Goal: Entertainment & Leisure: Consume media (video, audio)

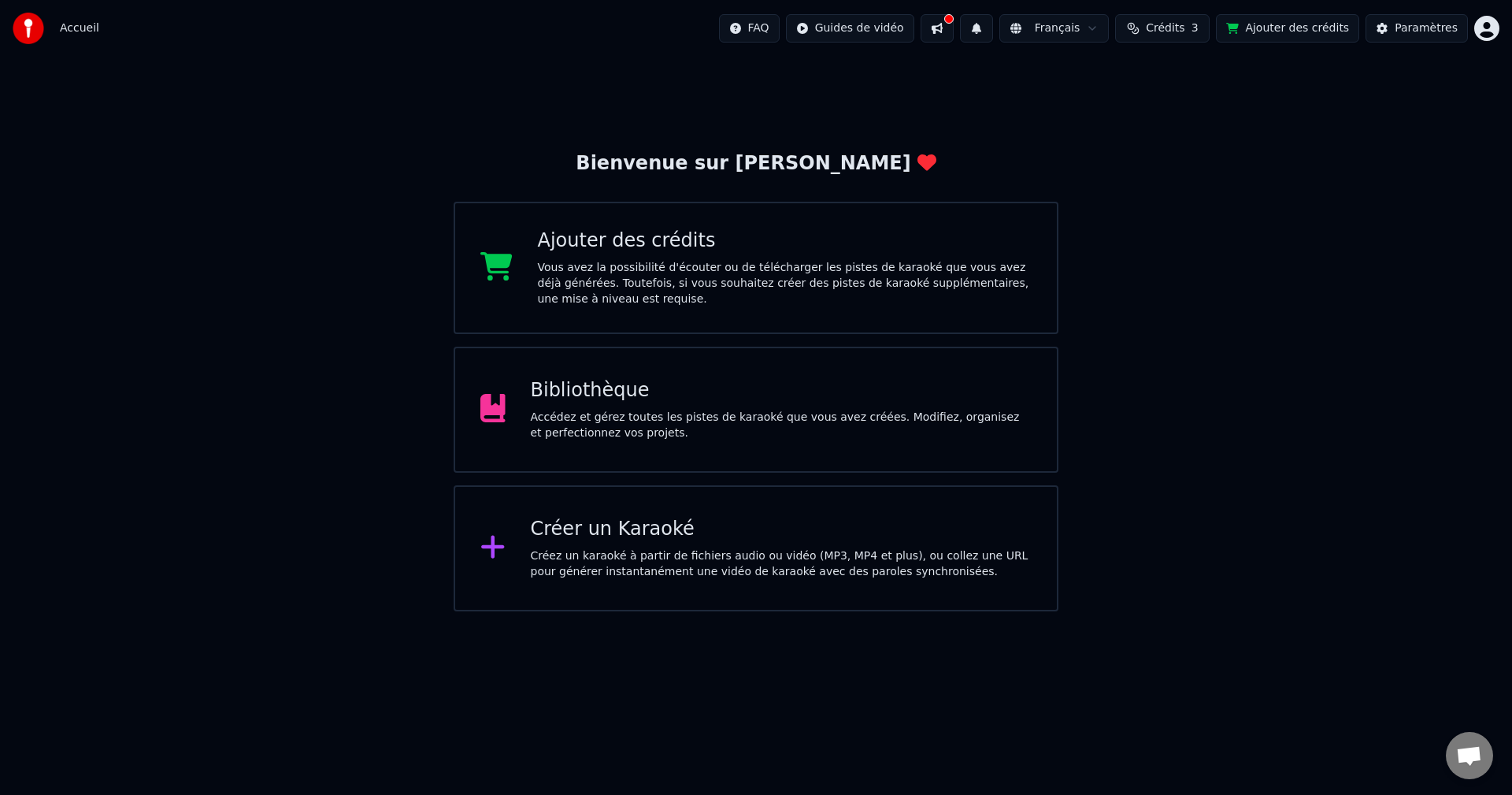
click at [641, 435] on div "Accédez et gérez toutes les pistes de karaoké que vous avez créées. Modifiez, o…" at bounding box center [781, 425] width 502 height 31
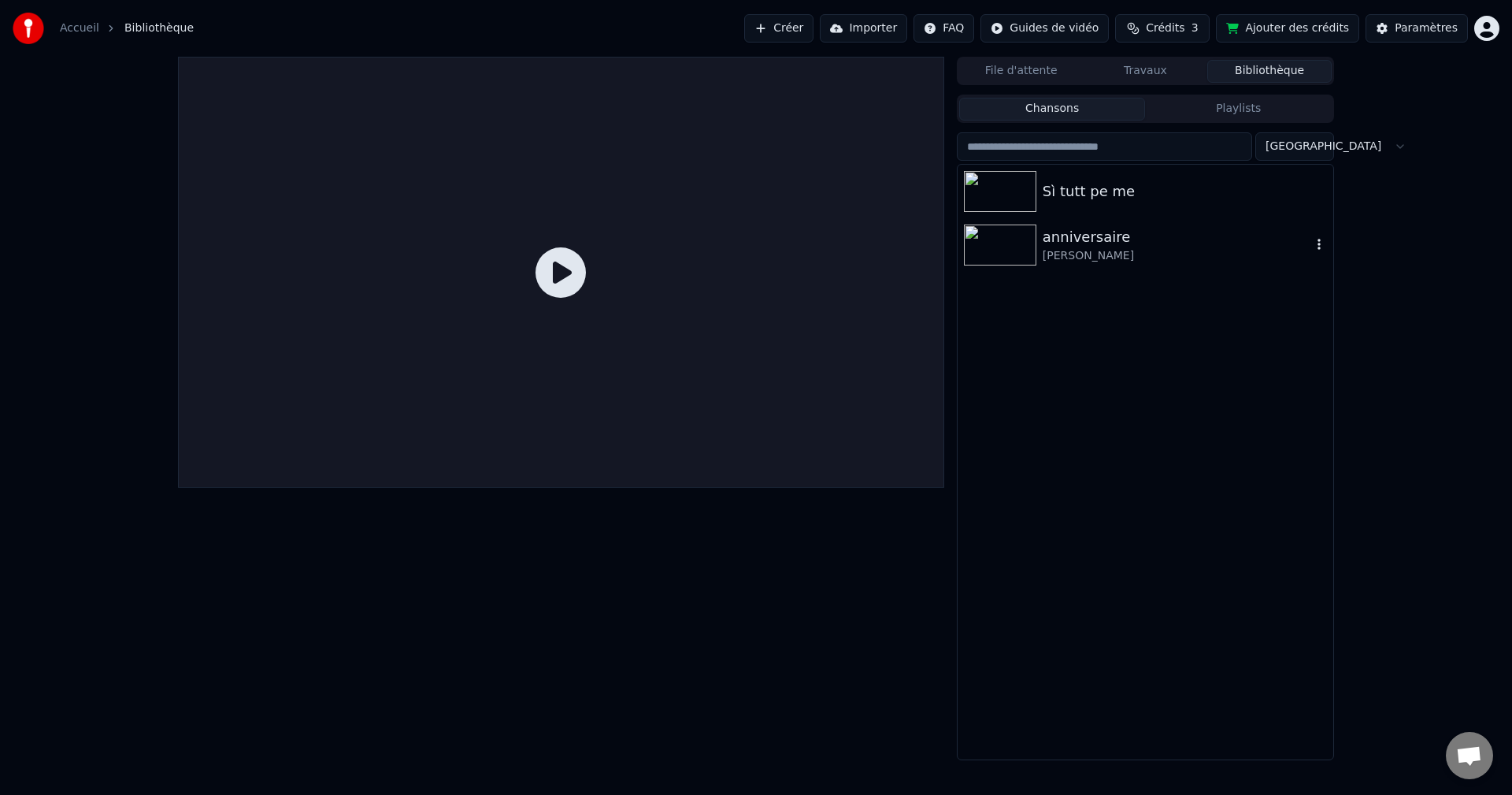
click at [998, 251] on img at bounding box center [1000, 244] width 72 height 41
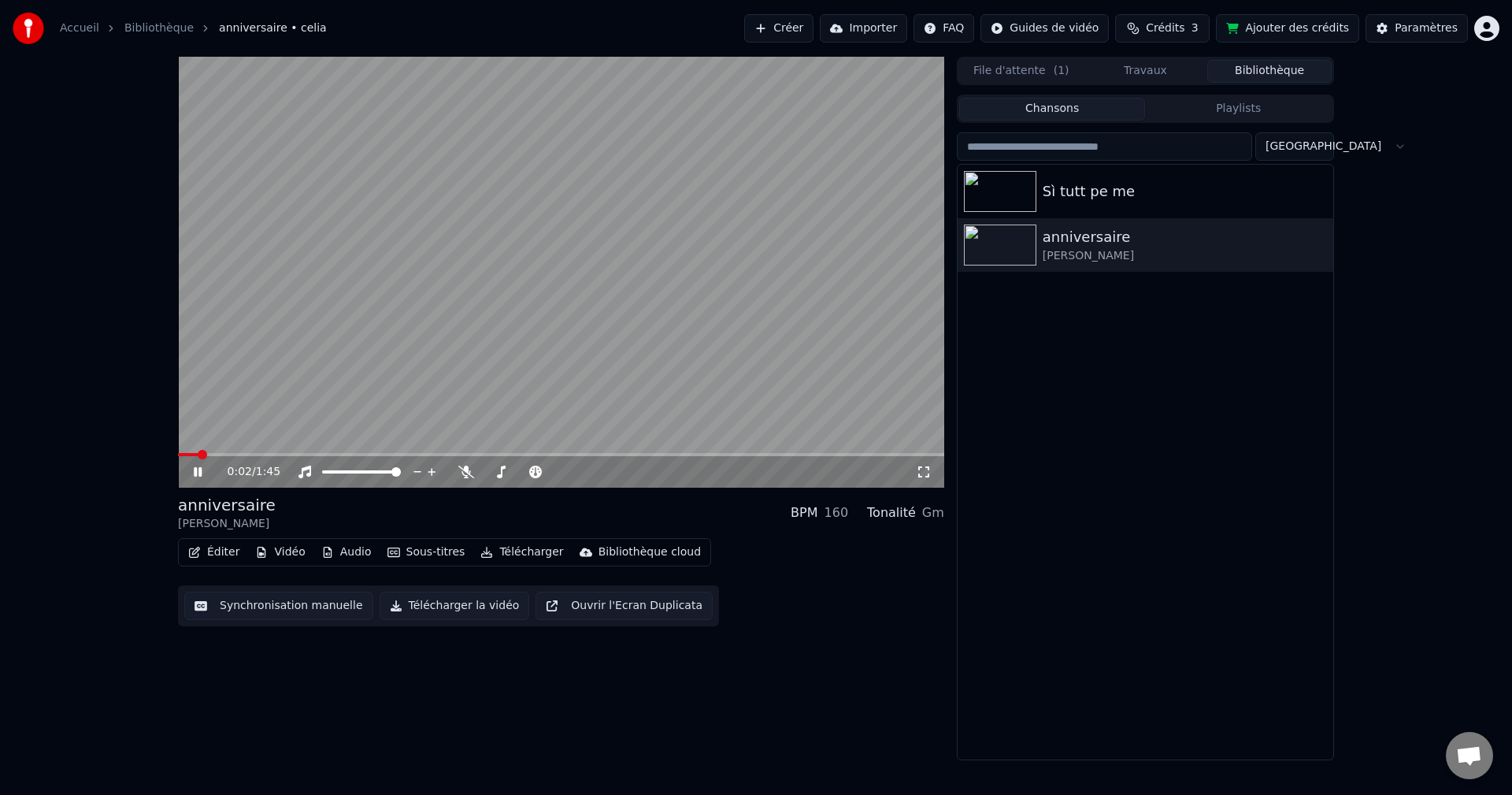
click at [925, 474] on icon at bounding box center [924, 472] width 16 height 13
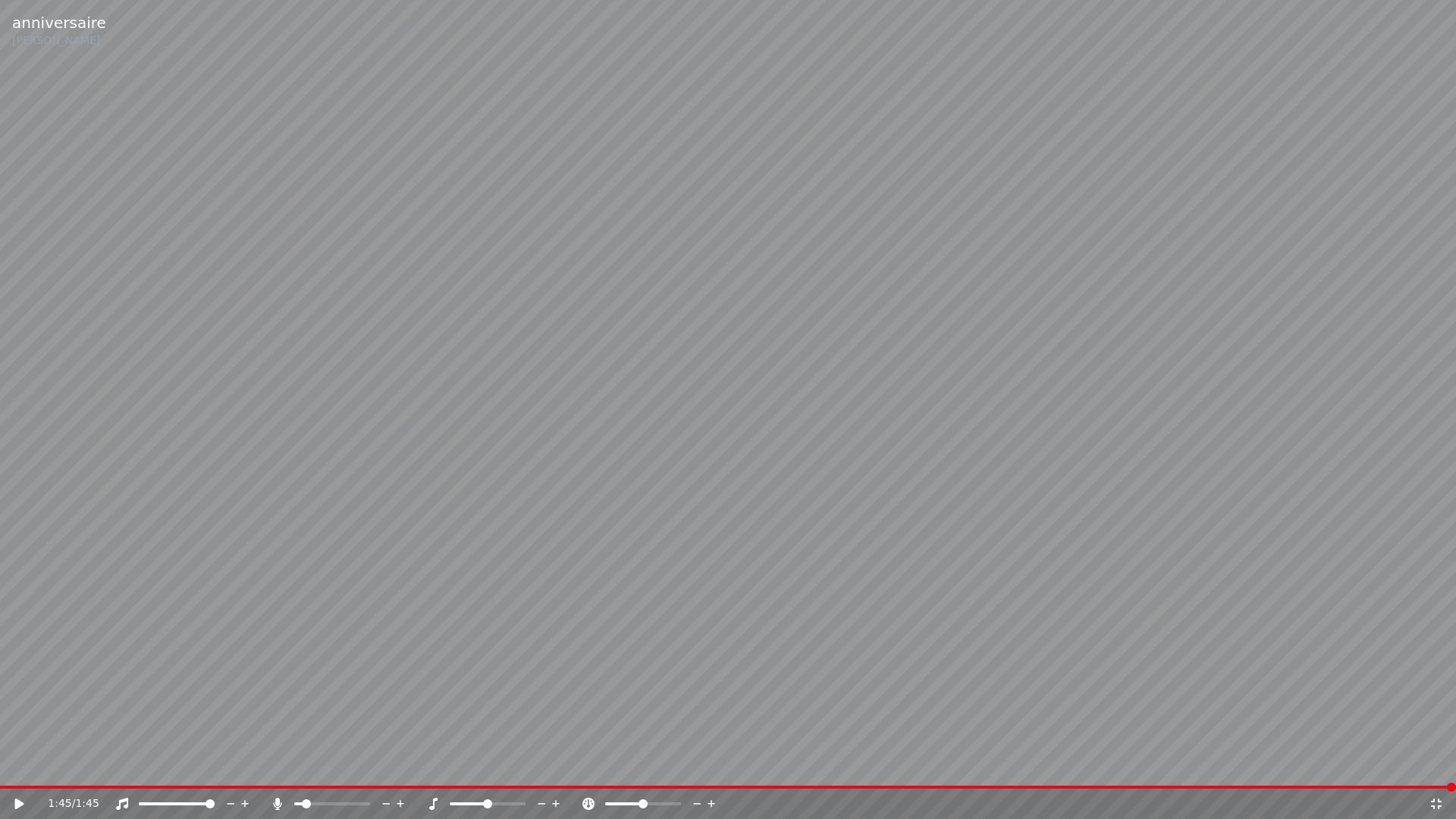
click at [14, 764] on div "1:45 / 1:45" at bounding box center [728, 804] width 1444 height 15
click at [12, 764] on div "1:45 / 1:45" at bounding box center [728, 804] width 1444 height 15
click at [18, 764] on icon at bounding box center [20, 804] width 9 height 11
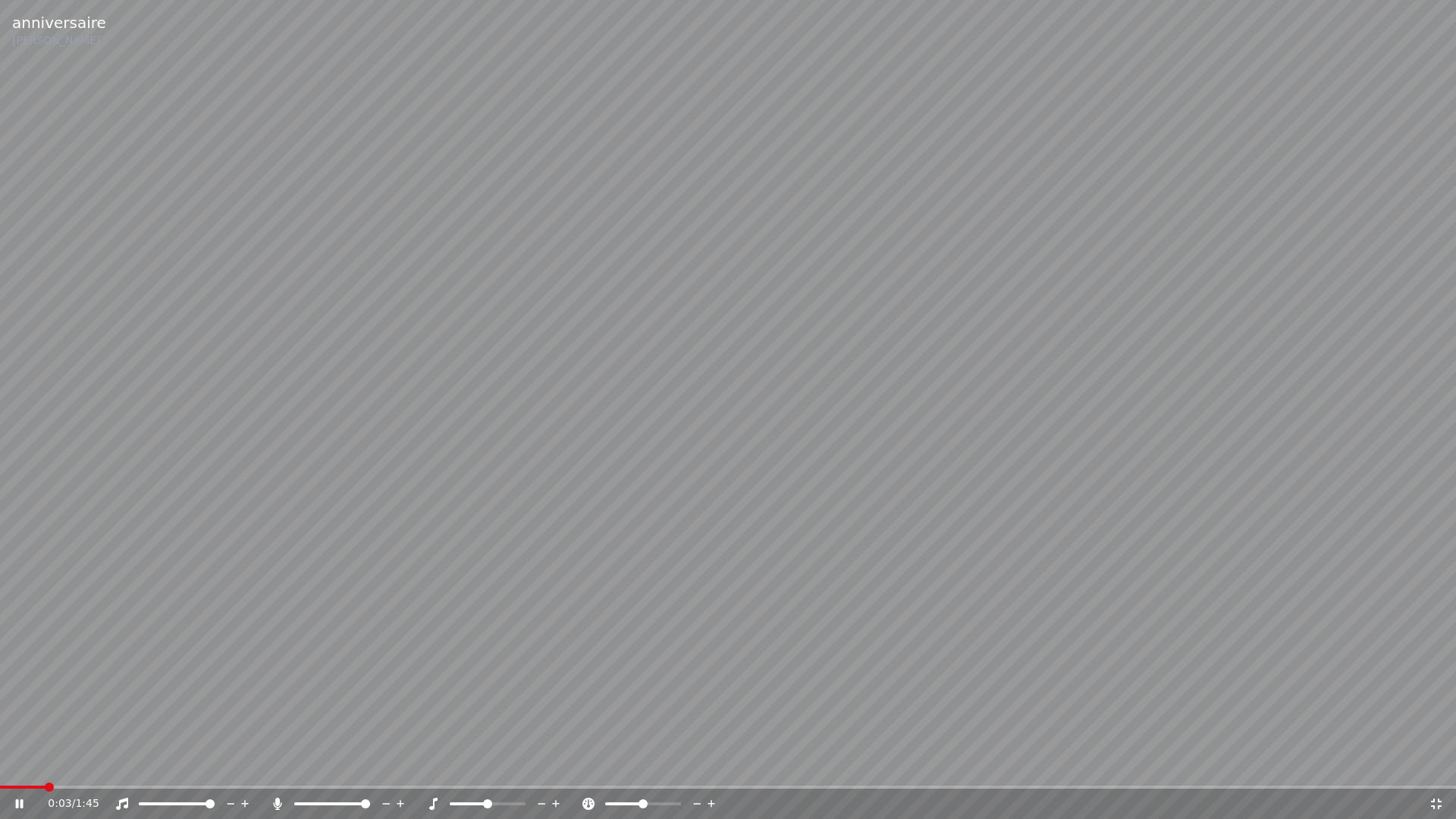
click at [370, 764] on span at bounding box center [366, 804] width 9 height 9
drag, startPoint x: 309, startPoint y: 799, endPoint x: 378, endPoint y: 797, distance: 69.0
click at [378, 764] on div at bounding box center [346, 804] width 122 height 15
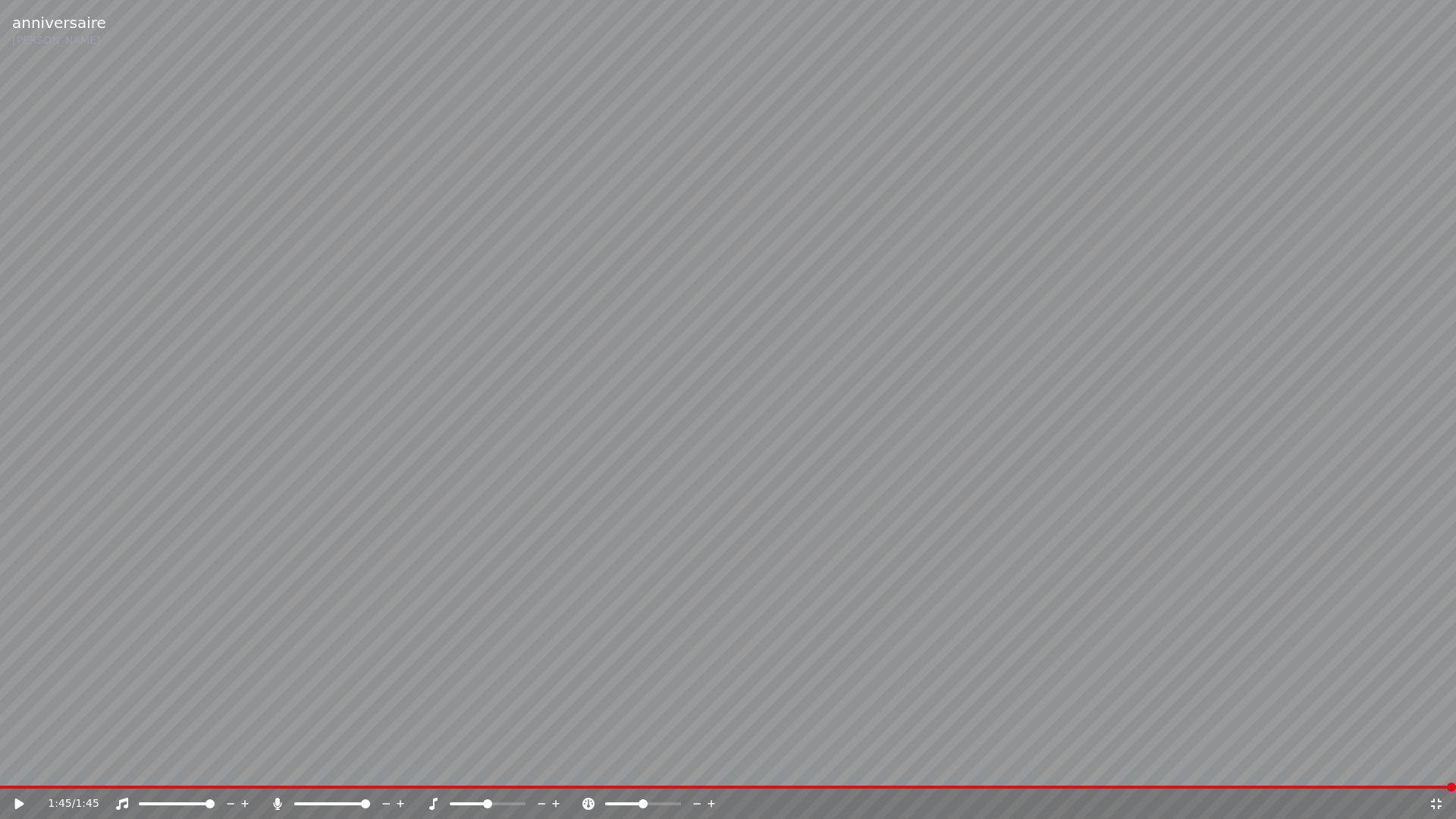
click at [3, 764] on video at bounding box center [728, 410] width 1456 height 819
click at [7, 764] on video at bounding box center [728, 410] width 1456 height 819
drag, startPoint x: 354, startPoint y: 796, endPoint x: 319, endPoint y: 796, distance: 35.0
click at [319, 764] on div at bounding box center [346, 804] width 122 height 15
click at [306, 764] on div "1:45 / 1:45" at bounding box center [728, 803] width 1456 height 30
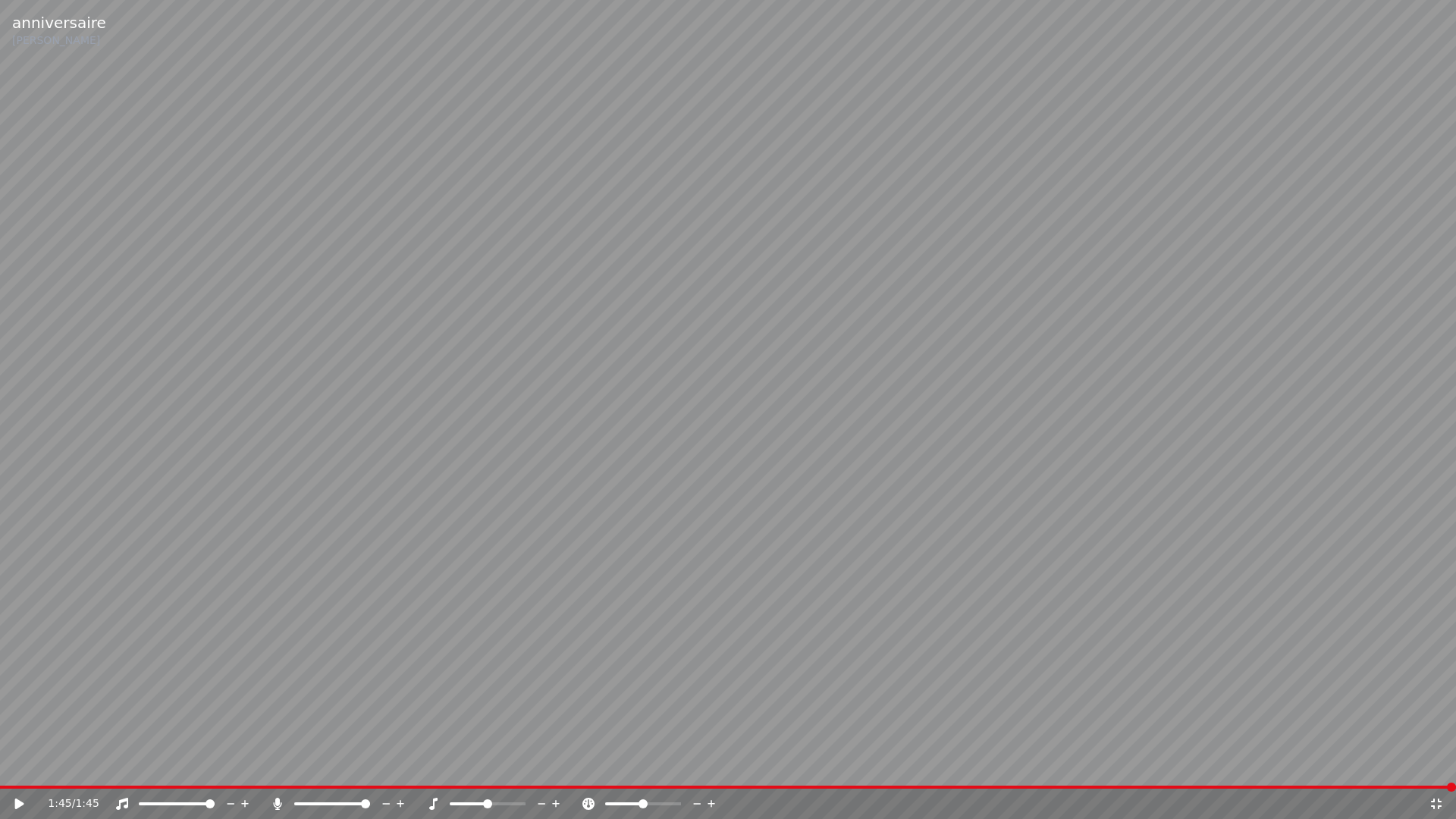
click at [323, 764] on div at bounding box center [346, 804] width 122 height 15
click at [323, 764] on span at bounding box center [308, 804] width 28 height 3
click at [12, 764] on video at bounding box center [728, 410] width 1456 height 819
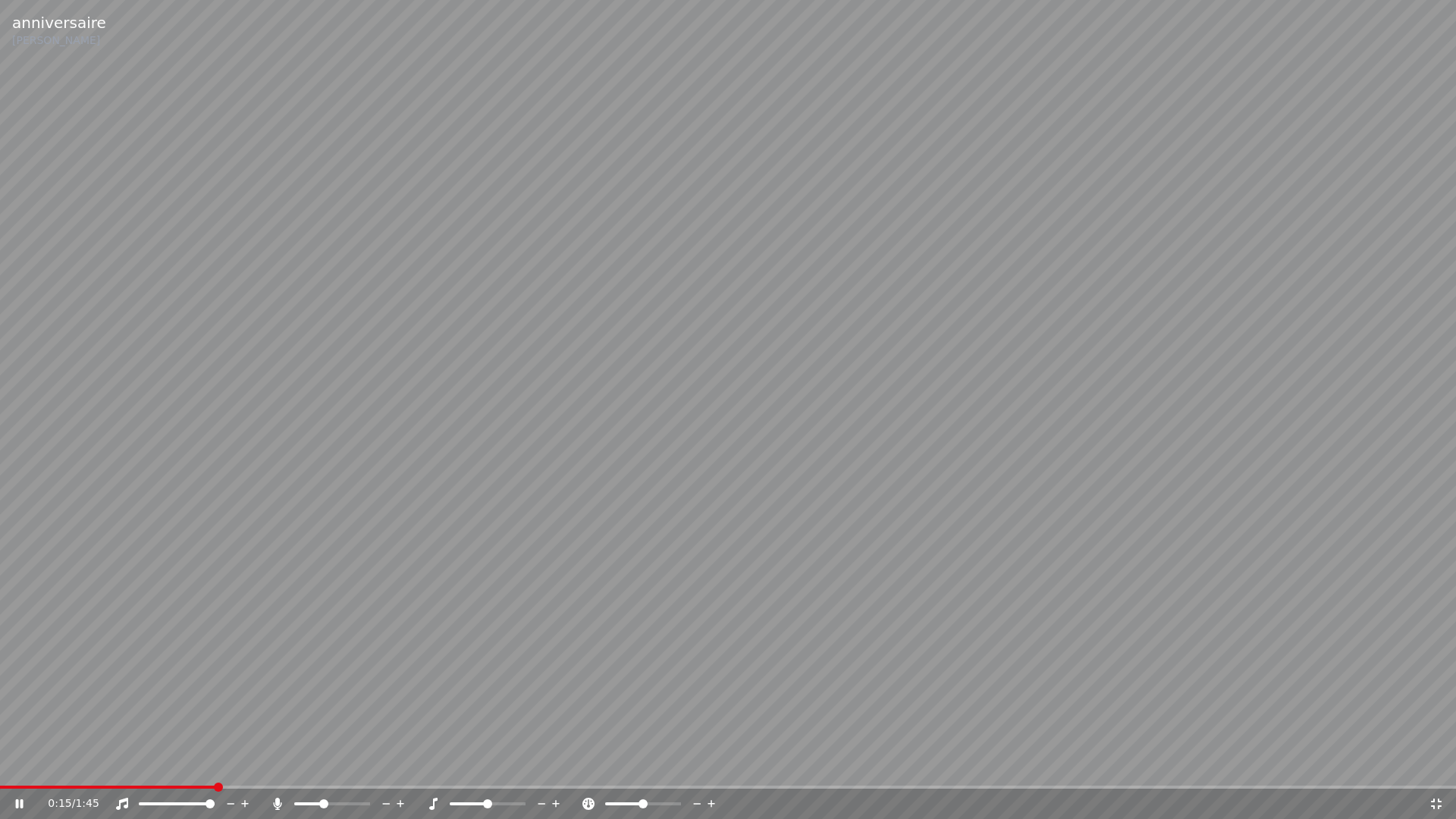
click at [356, 764] on div at bounding box center [346, 804] width 122 height 15
click at [365, 764] on div at bounding box center [346, 804] width 122 height 15
click at [321, 764] on span at bounding box center [324, 804] width 9 height 9
click at [363, 764] on span at bounding box center [360, 804] width 9 height 9
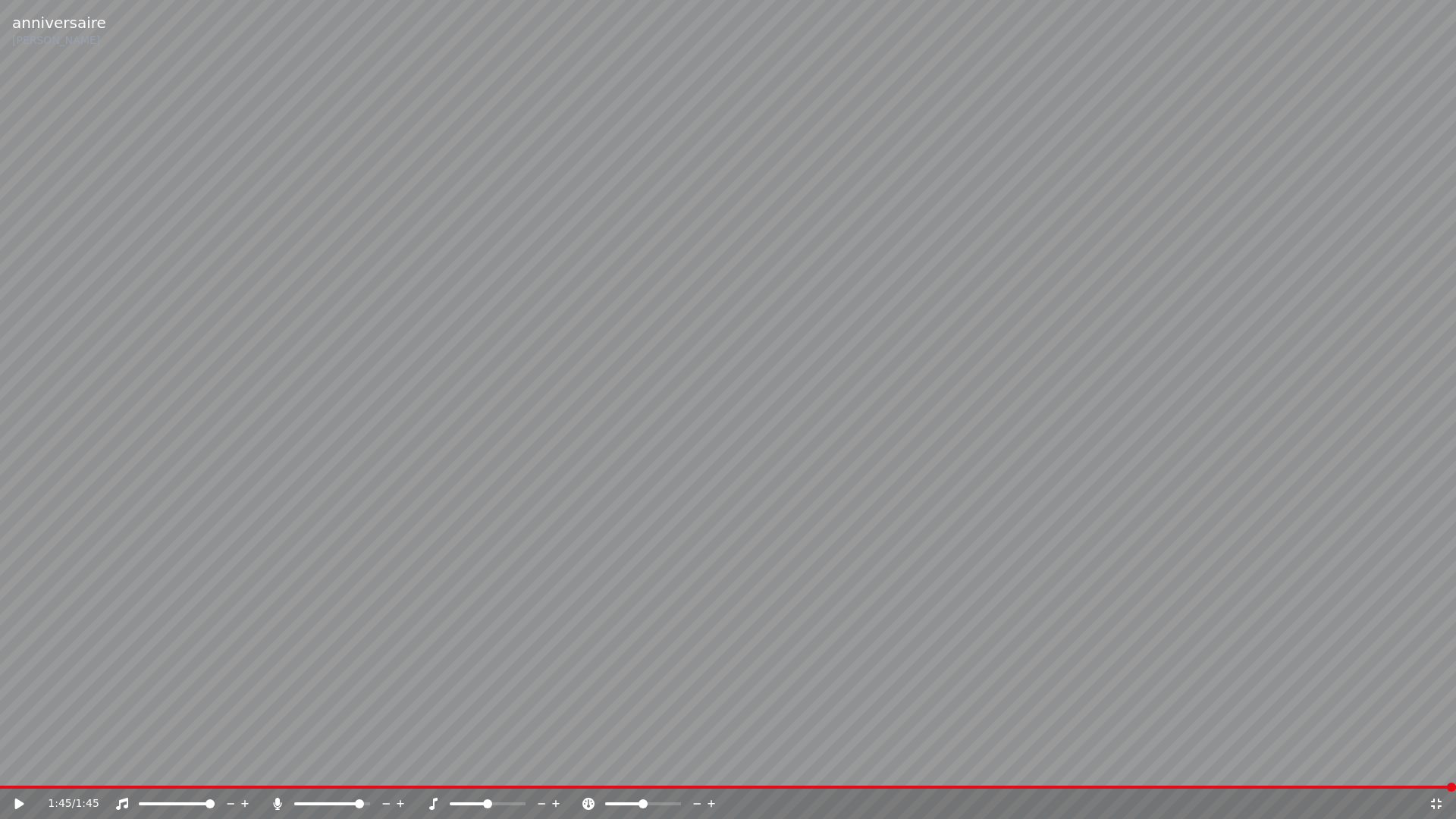
drag, startPoint x: 73, startPoint y: 615, endPoint x: 80, endPoint y: 676, distance: 61.4
click at [10, 764] on div "1:45 / 1:45" at bounding box center [728, 804] width 1444 height 15
click at [19, 764] on icon at bounding box center [30, 804] width 35 height 12
drag, startPoint x: 1301, startPoint y: 815, endPoint x: 1302, endPoint y: 800, distance: 15.0
click at [1309, 764] on div "1:34 / 1:45" at bounding box center [728, 803] width 1456 height 30
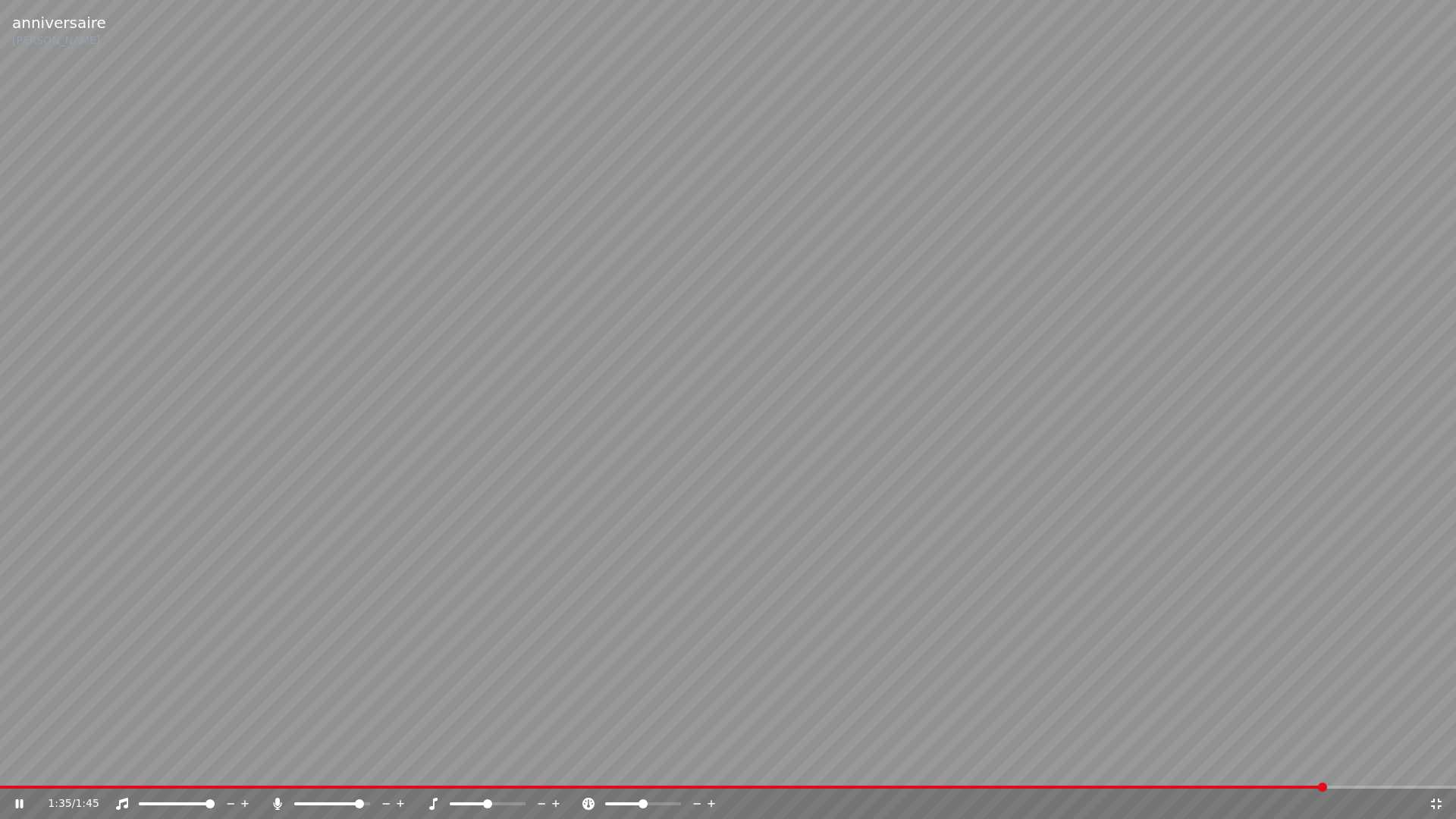
click at [1147, 632] on video at bounding box center [728, 410] width 1456 height 819
click at [294, 764] on span at bounding box center [299, 804] width 9 height 9
click at [18, 764] on icon at bounding box center [20, 804] width 9 height 11
click at [325, 764] on span at bounding box center [323, 804] width 9 height 9
click at [278, 627] on video at bounding box center [728, 410] width 1456 height 819
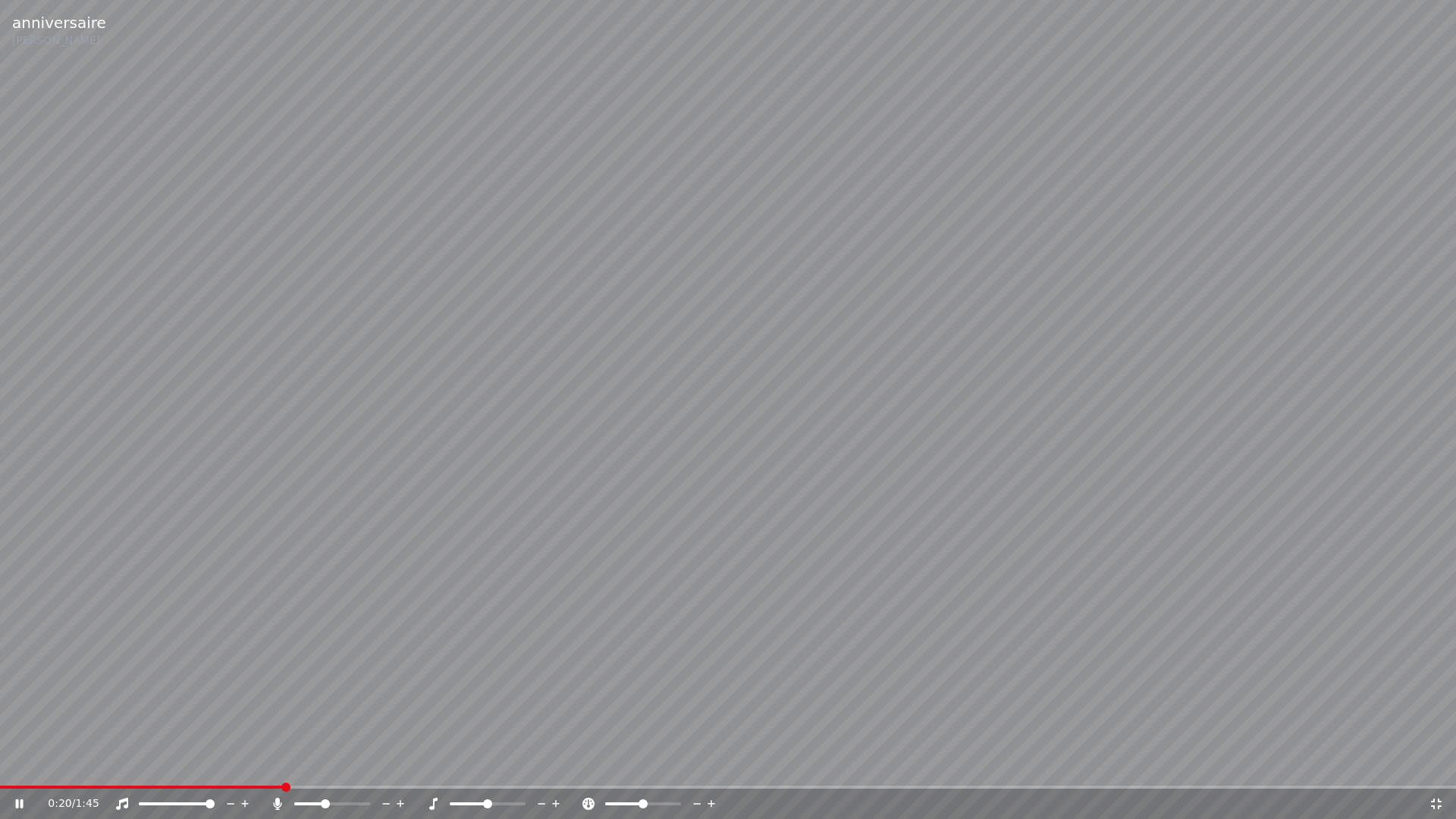
drag, startPoint x: 323, startPoint y: 794, endPoint x: 378, endPoint y: 818, distance: 60.0
click at [378, 764] on div "0:20 / 1:45" at bounding box center [728, 803] width 1456 height 30
click at [325, 764] on div at bounding box center [346, 804] width 122 height 15
click at [358, 764] on div at bounding box center [346, 804] width 122 height 15
click at [370, 764] on span at bounding box center [366, 804] width 9 height 9
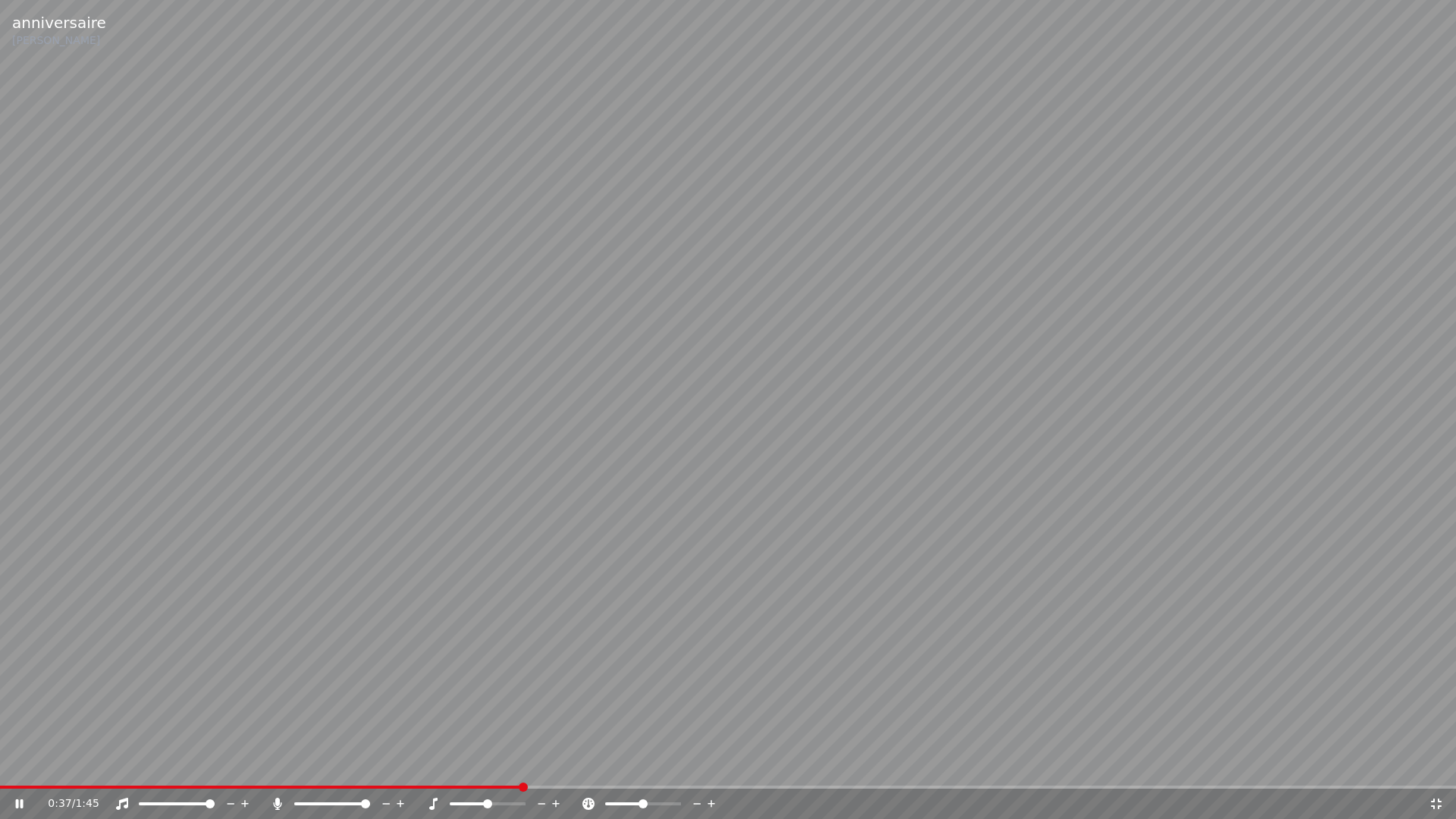
click at [364, 764] on div "0:37 / 1:45" at bounding box center [728, 803] width 1456 height 30
drag, startPoint x: 364, startPoint y: 795, endPoint x: 387, endPoint y: 818, distance: 32.5
click at [349, 764] on div "0:38 / 1:45" at bounding box center [728, 803] width 1456 height 30
click at [362, 764] on div "0:41 / 1:45" at bounding box center [728, 803] width 1456 height 30
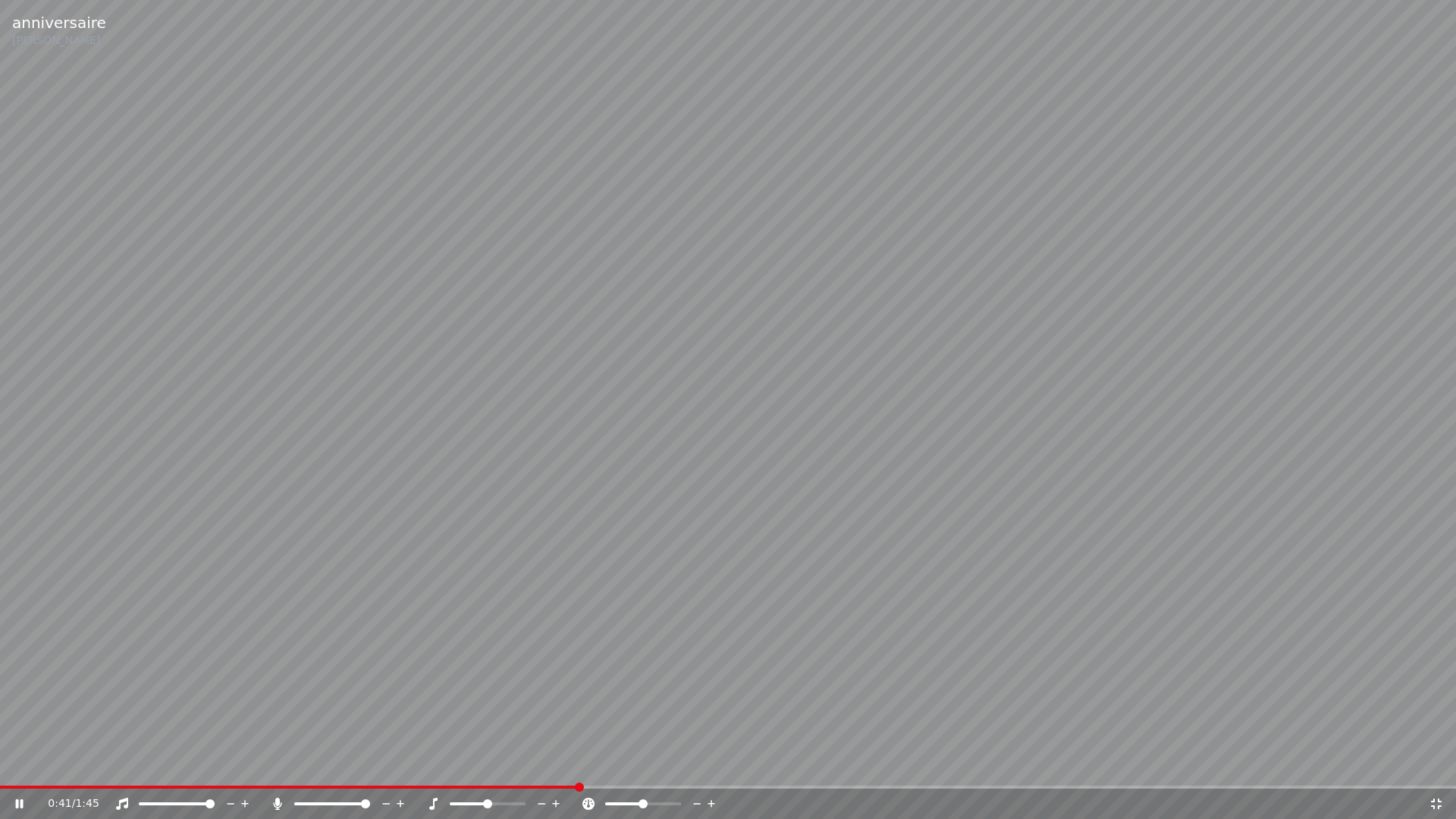
click at [364, 764] on div "0:41 / 1:45" at bounding box center [728, 803] width 1456 height 30
drag, startPoint x: 366, startPoint y: 795, endPoint x: 338, endPoint y: 747, distance: 55.6
click at [338, 747] on div "anniversaire [PERSON_NAME] 0:43 / 1:45" at bounding box center [728, 410] width 1456 height 819
click at [370, 764] on span at bounding box center [366, 804] width 9 height 9
click at [354, 764] on span at bounding box center [352, 804] width 9 height 9
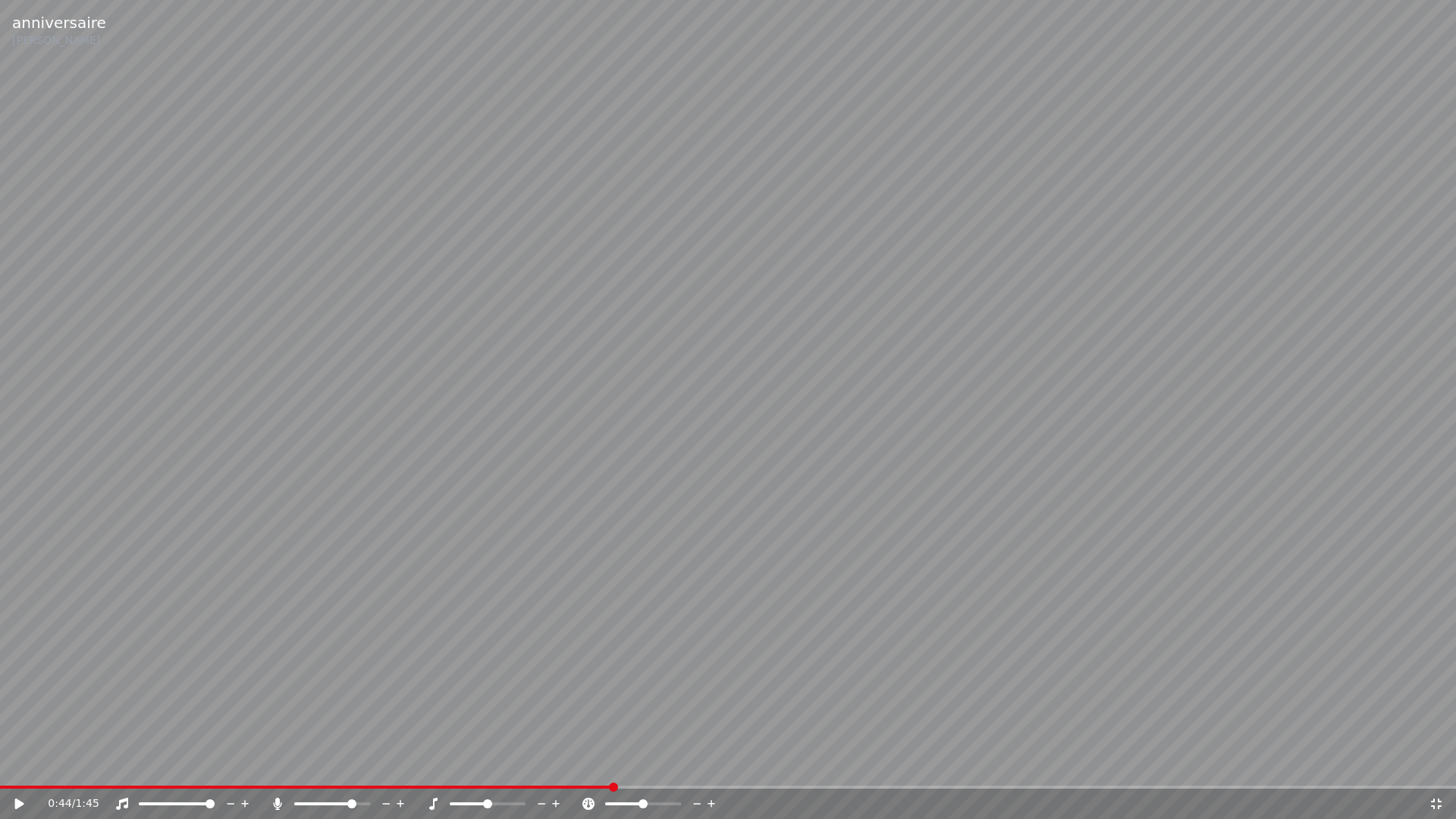
drag, startPoint x: 468, startPoint y: 727, endPoint x: 494, endPoint y: 729, distance: 26.1
click at [468, 726] on video at bounding box center [728, 410] width 1456 height 819
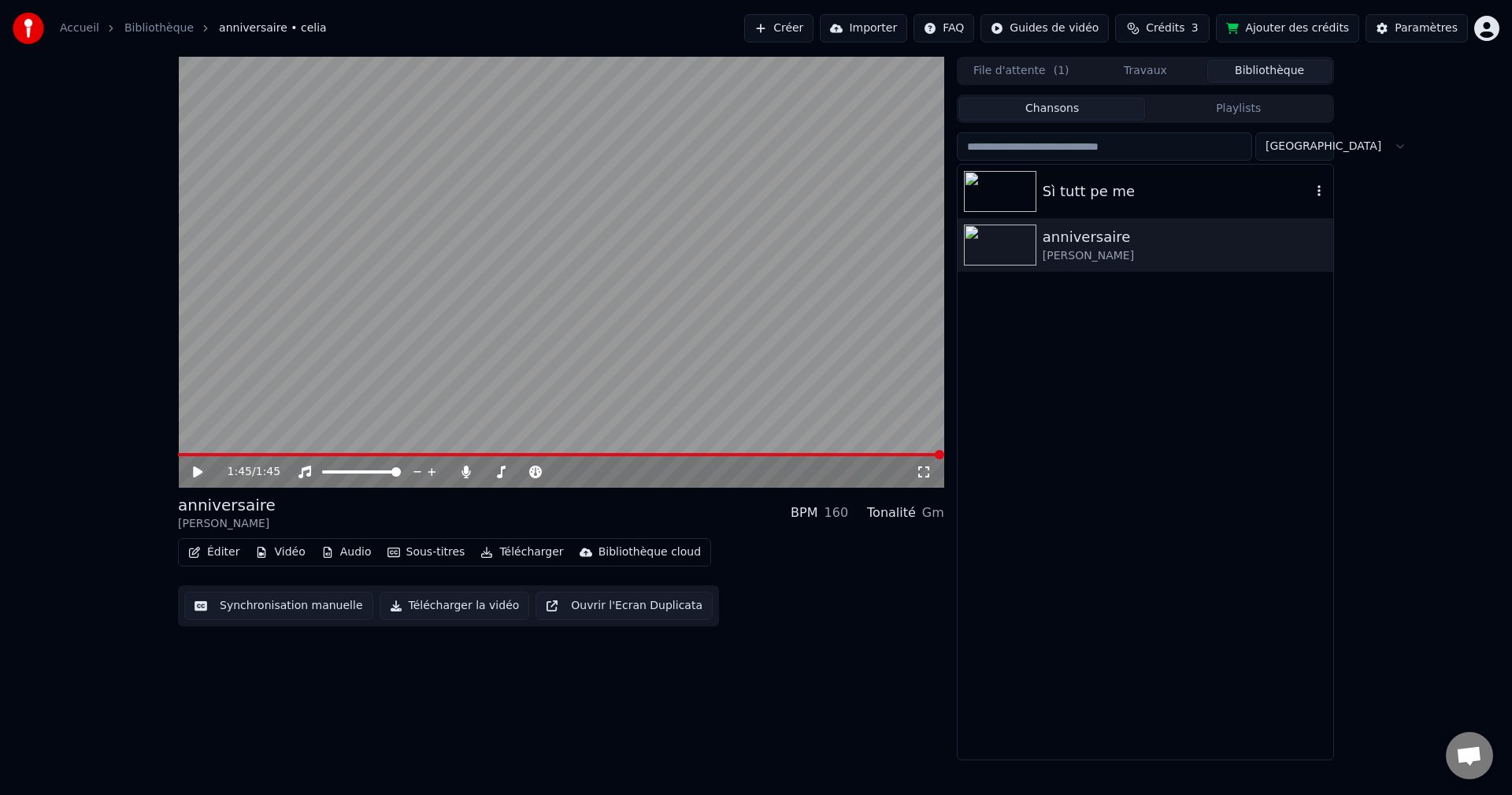
click at [986, 193] on img at bounding box center [1000, 191] width 72 height 41
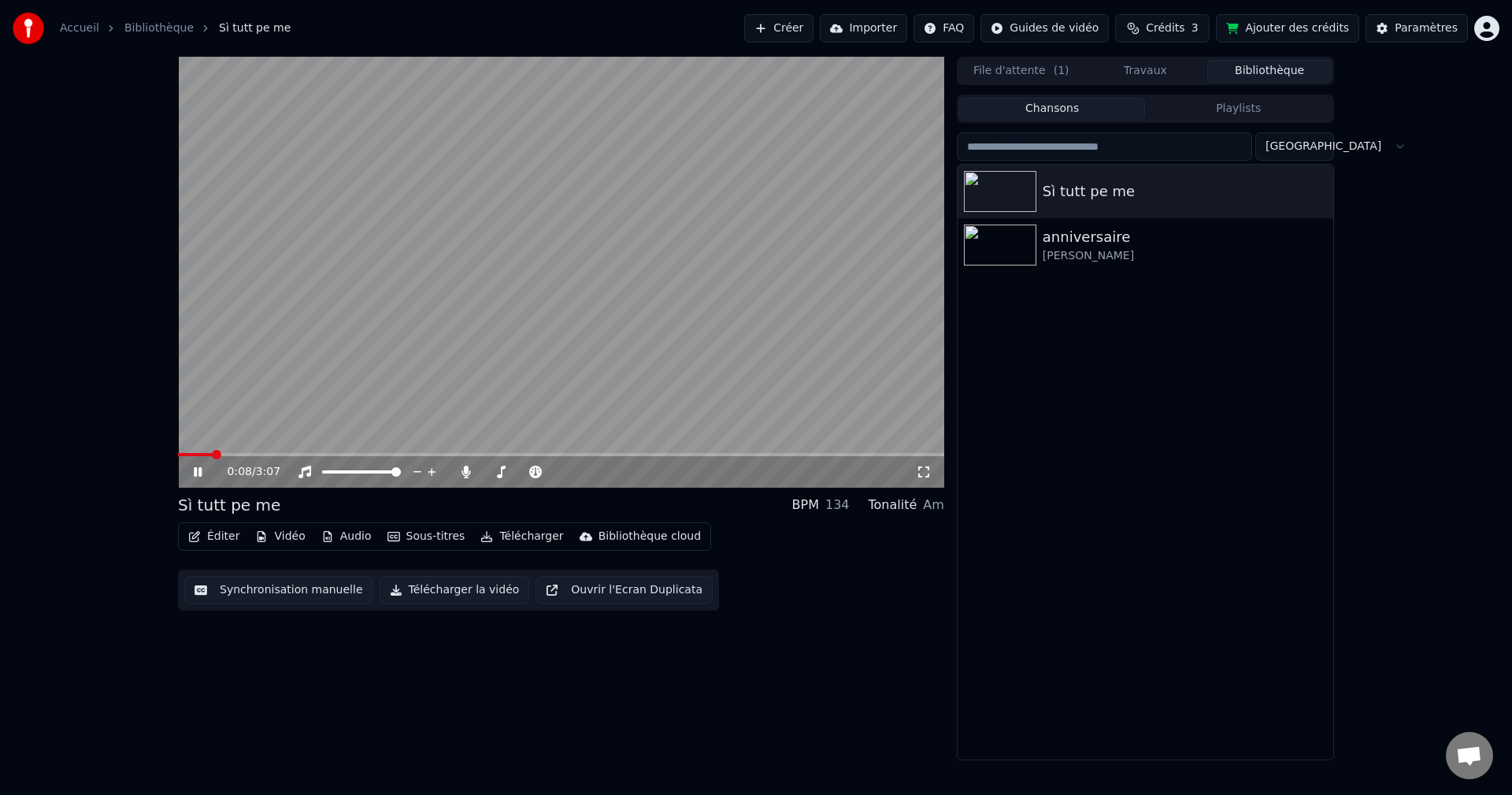
click at [927, 476] on icon at bounding box center [924, 472] width 16 height 13
click at [1020, 252] on img at bounding box center [1000, 244] width 72 height 41
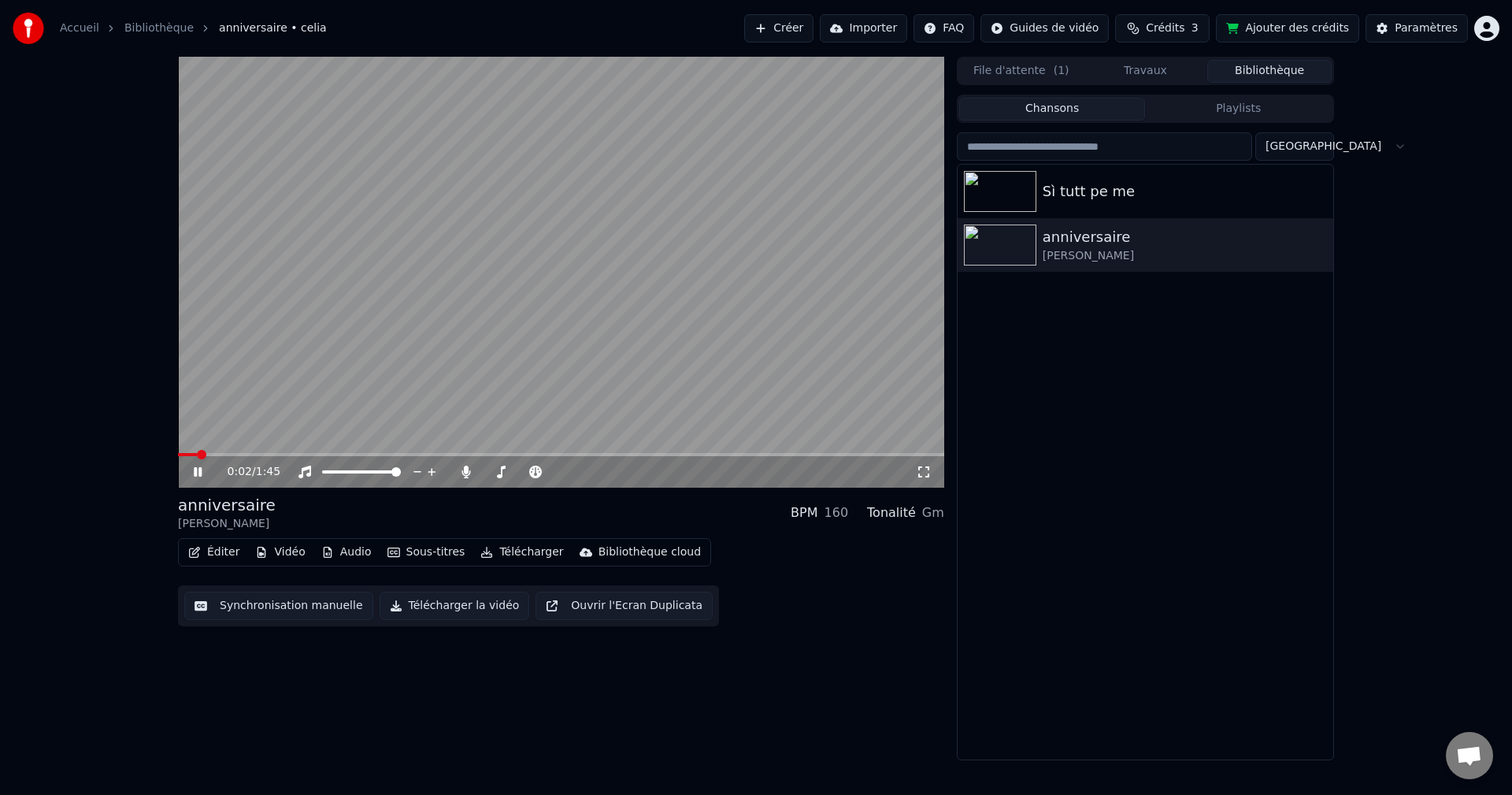
click at [189, 469] on div "0:02 / 1:45" at bounding box center [561, 472] width 754 height 16
click at [926, 471] on icon at bounding box center [924, 472] width 16 height 13
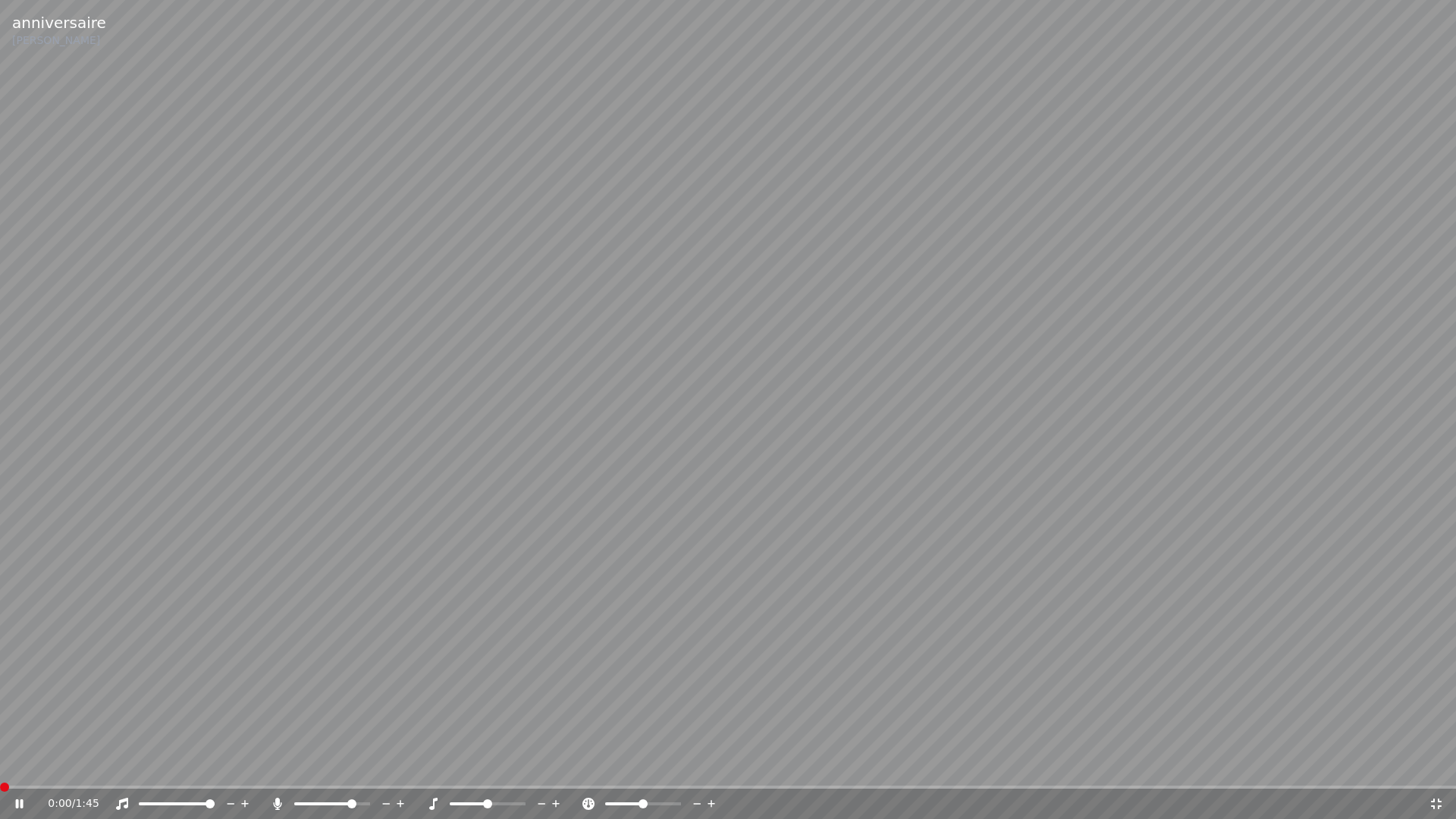
click at [0, 764] on span at bounding box center [0, 787] width 0 height 3
click at [1438, 764] on icon at bounding box center [1437, 804] width 11 height 11
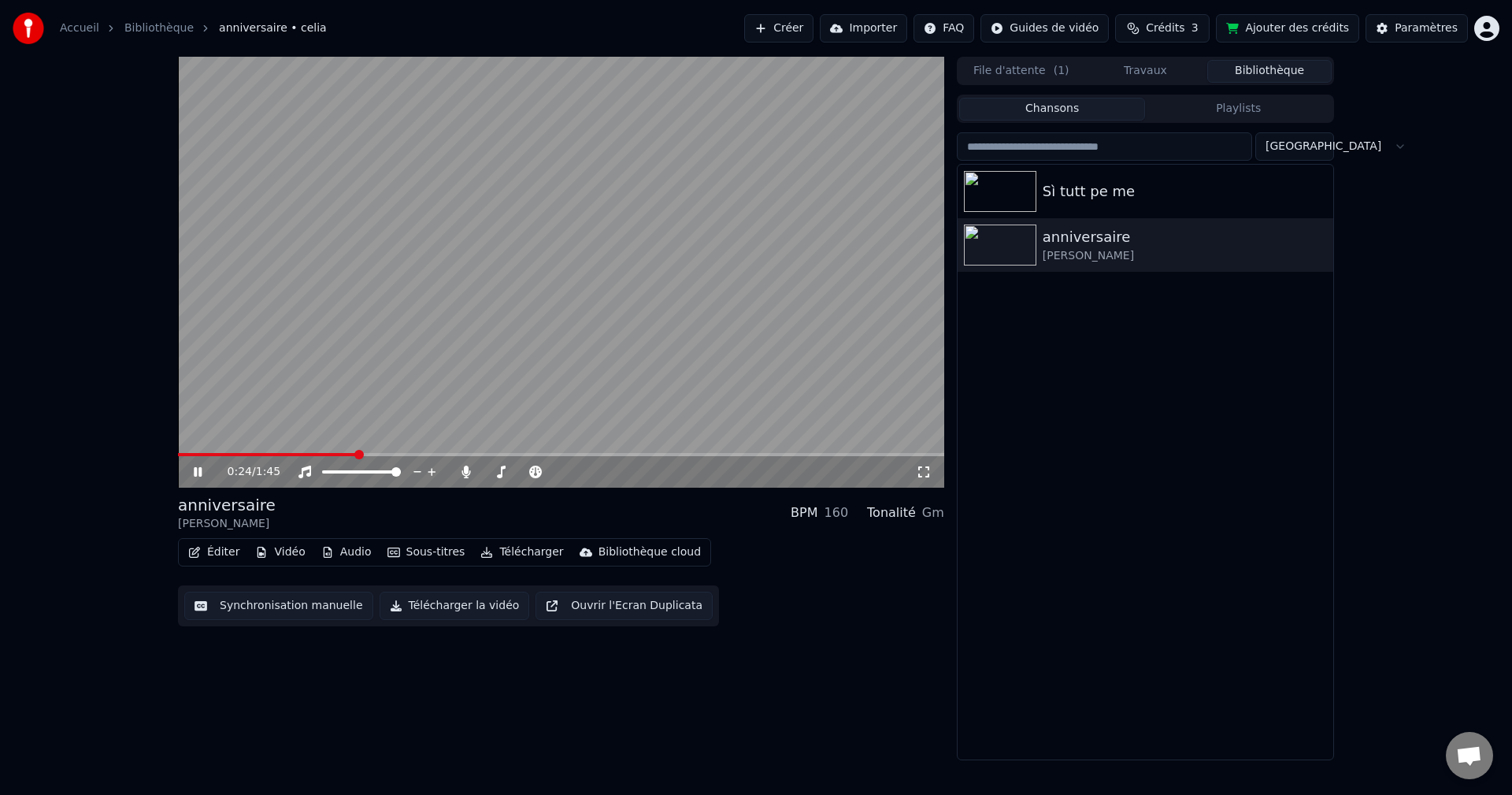
drag, startPoint x: 923, startPoint y: 473, endPoint x: 924, endPoint y: 490, distance: 17.0
click at [924, 473] on icon at bounding box center [924, 472] width 16 height 13
